Goal: Task Accomplishment & Management: Manage account settings

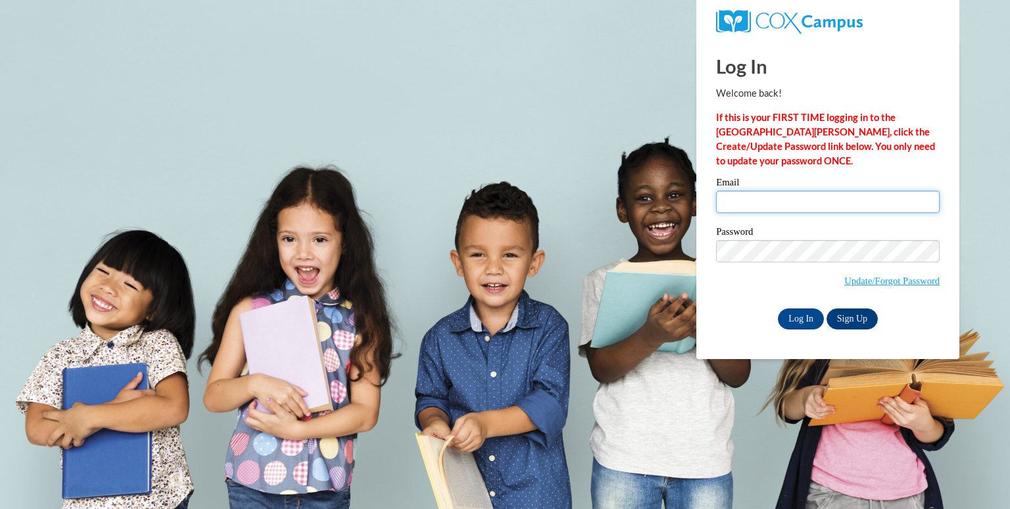
click at [767, 203] on input "Email" at bounding box center [828, 202] width 224 height 22
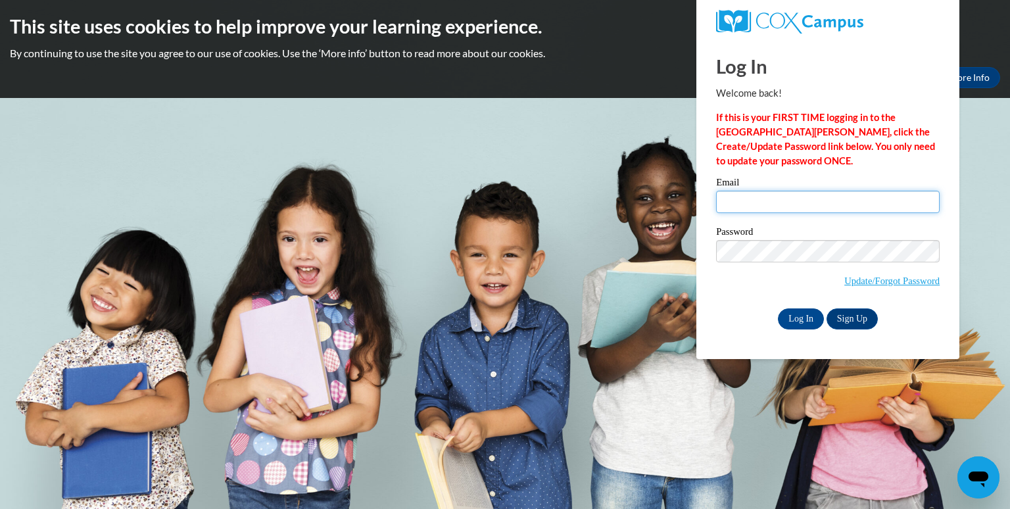
type input "[PERSON_NAME][EMAIL_ADDRESS][PERSON_NAME][DOMAIN_NAME]"
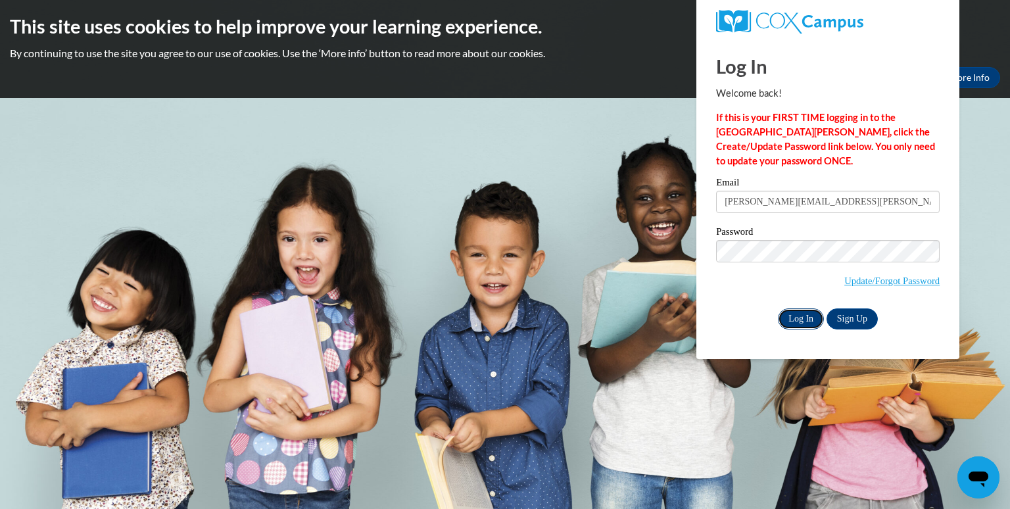
click at [794, 318] on input "Log In" at bounding box center [801, 318] width 46 height 21
click at [778, 308] on input "Log In" at bounding box center [801, 318] width 46 height 21
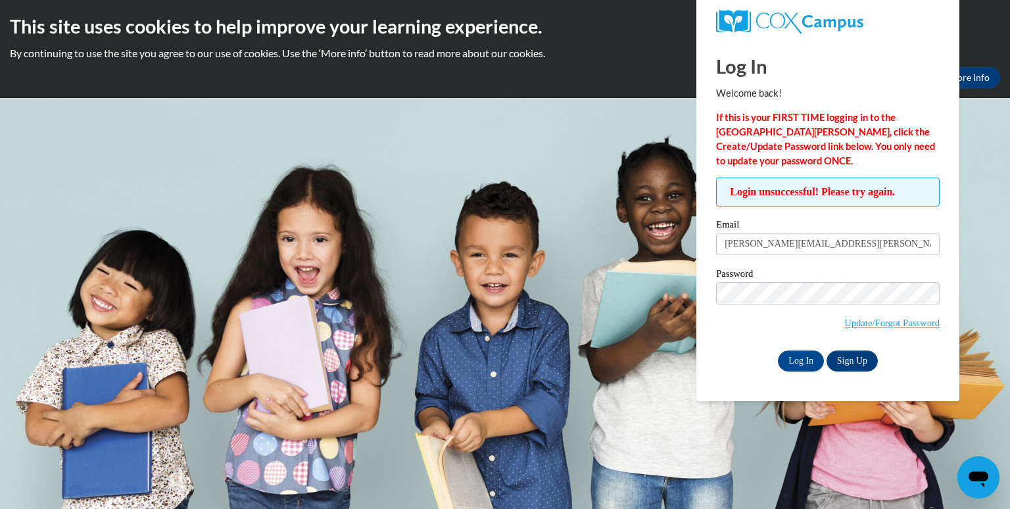
click at [651, 13] on h2 "This site uses cookies to help improve your learning experience." at bounding box center [505, 26] width 990 height 26
click at [889, 189] on span "Login unsuccessful! Please try again." at bounding box center [828, 192] width 224 height 29
